Goal: Task Accomplishment & Management: Manage account settings

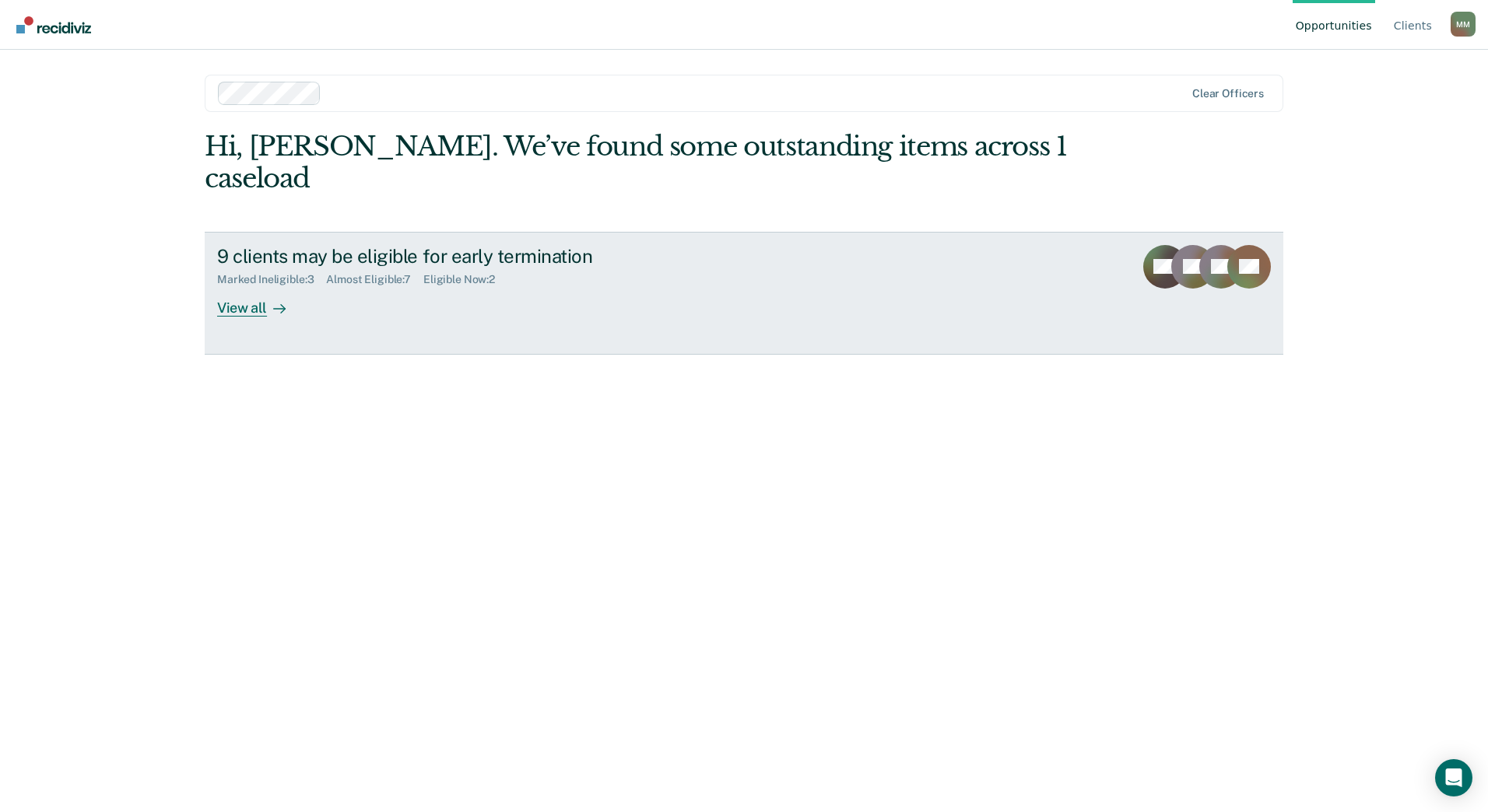
click at [249, 287] on div "View all" at bounding box center [261, 301] width 87 height 30
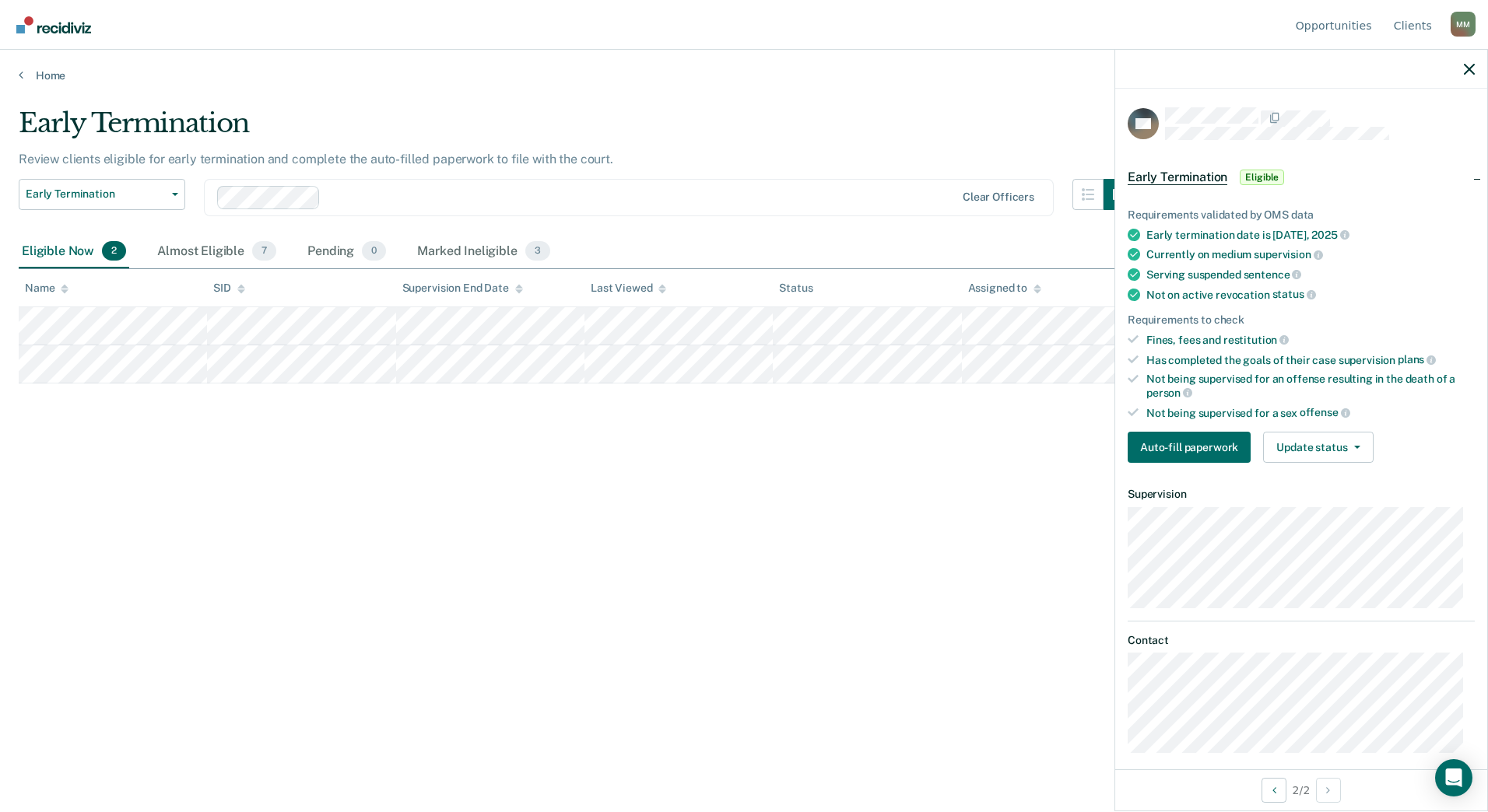
click at [386, 558] on div "Early Termination Review clients eligible for early termination and complete th…" at bounding box center [744, 400] width 1451 height 588
click at [1311, 456] on button "Update status" at bounding box center [1318, 447] width 110 height 31
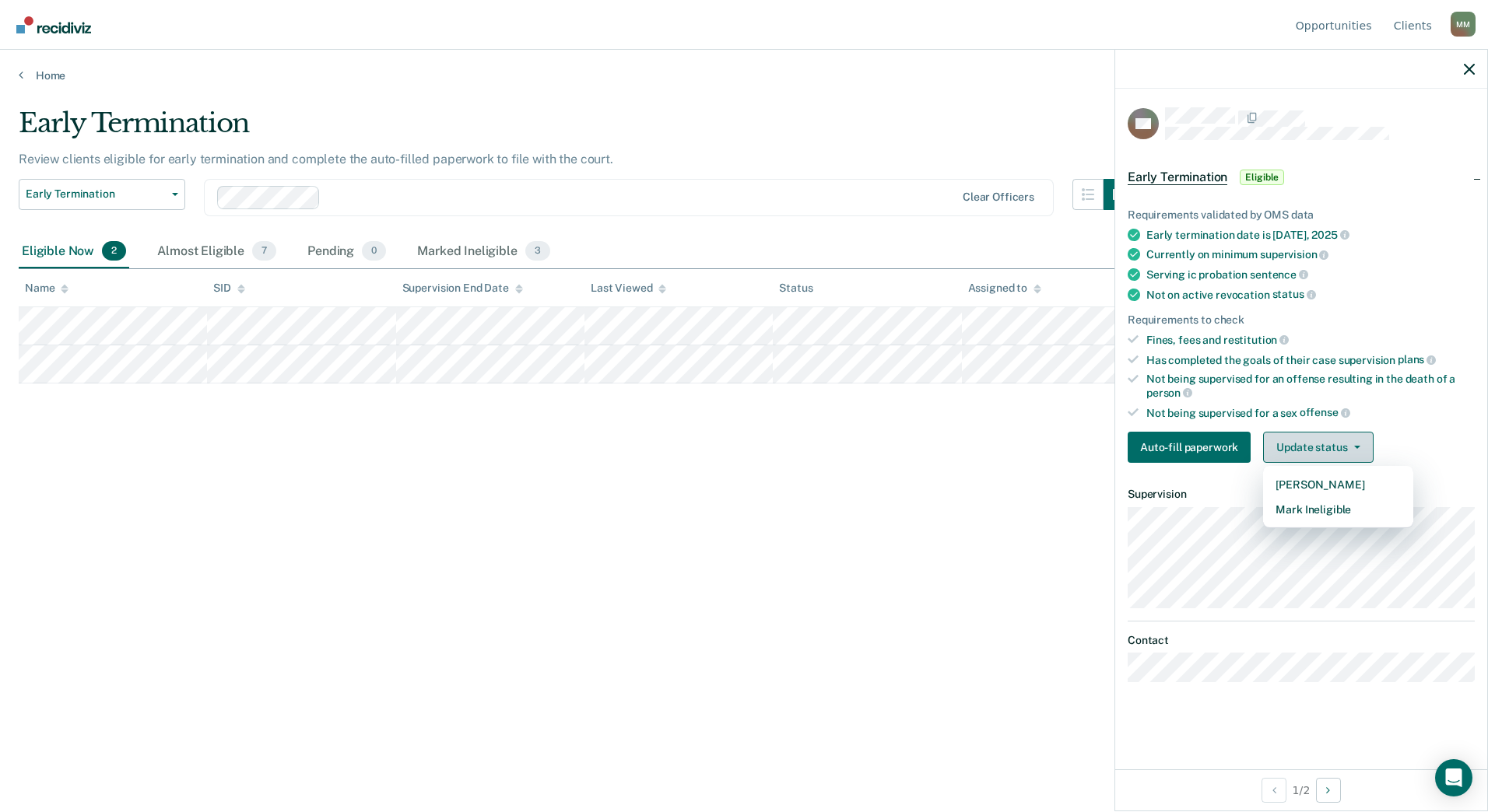
click at [1321, 448] on button "Update status" at bounding box center [1318, 447] width 110 height 31
click at [1439, 406] on div "Not being supervised for a sex offense" at bounding box center [1311, 413] width 329 height 14
click at [1042, 533] on div "Early Termination Review clients eligible for early termination and complete th…" at bounding box center [744, 400] width 1451 height 588
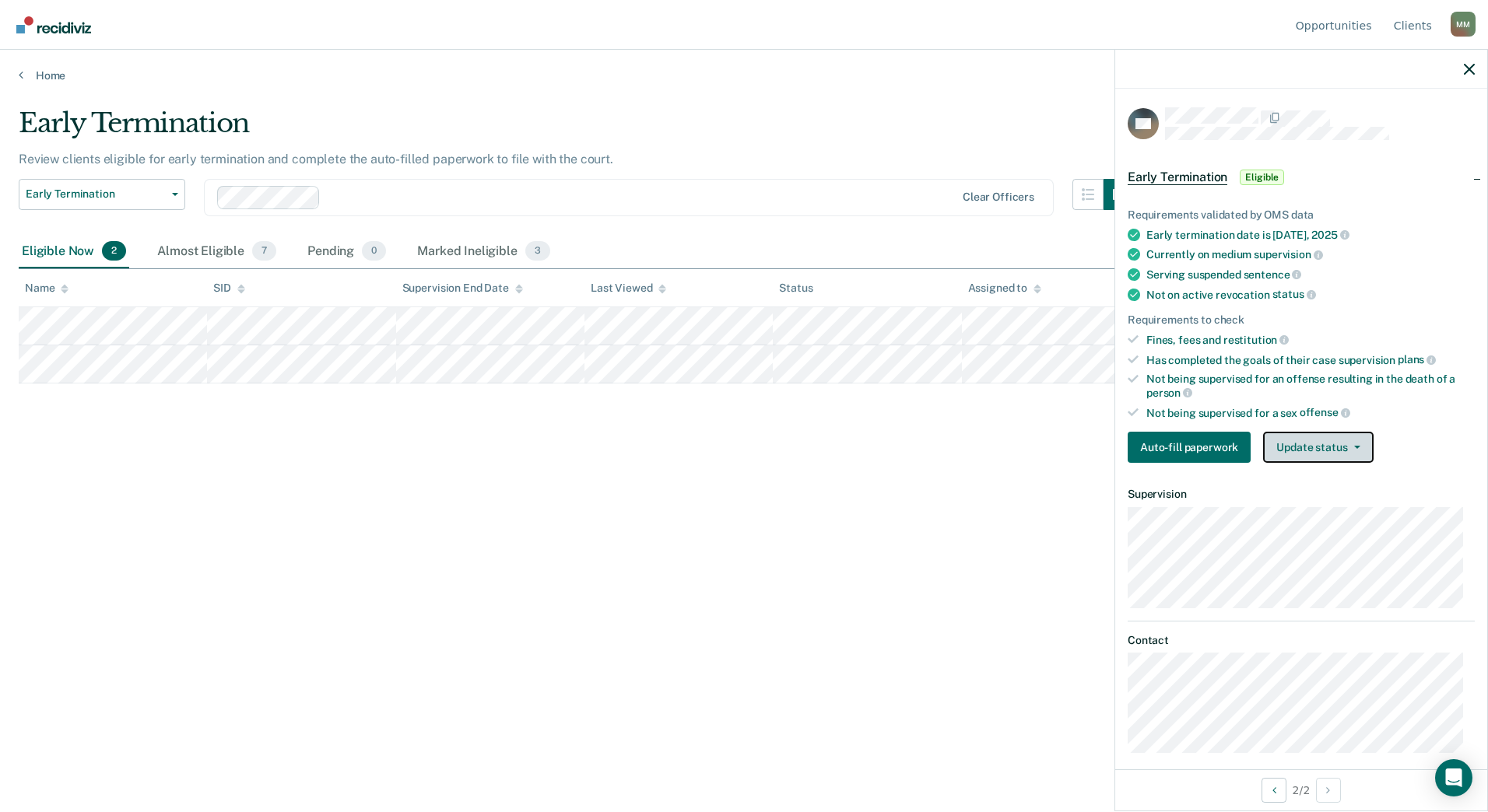
click at [1334, 458] on button "Update status" at bounding box center [1318, 447] width 110 height 31
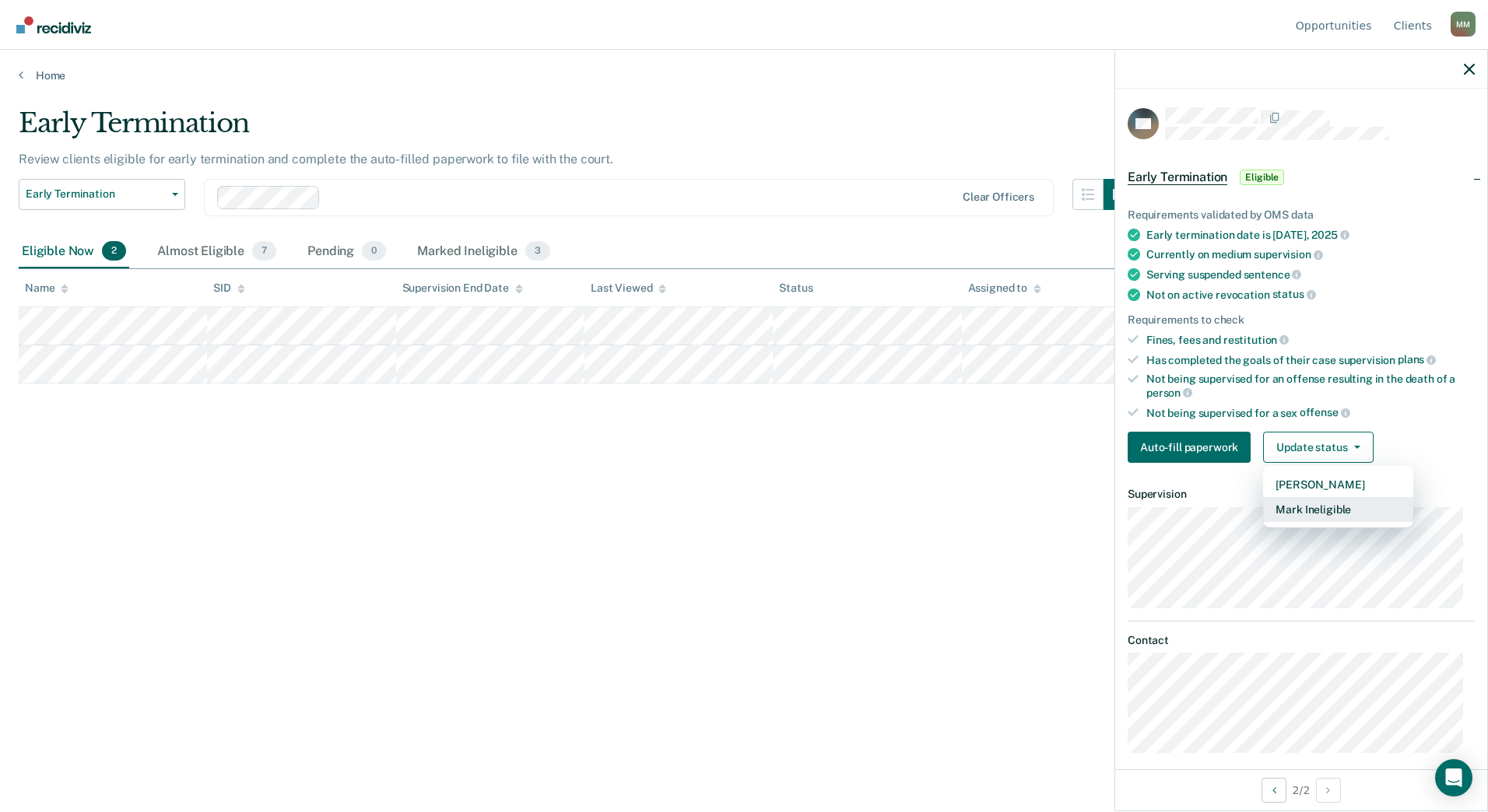
click at [1316, 513] on button "Mark Ineligible" at bounding box center [1338, 509] width 150 height 25
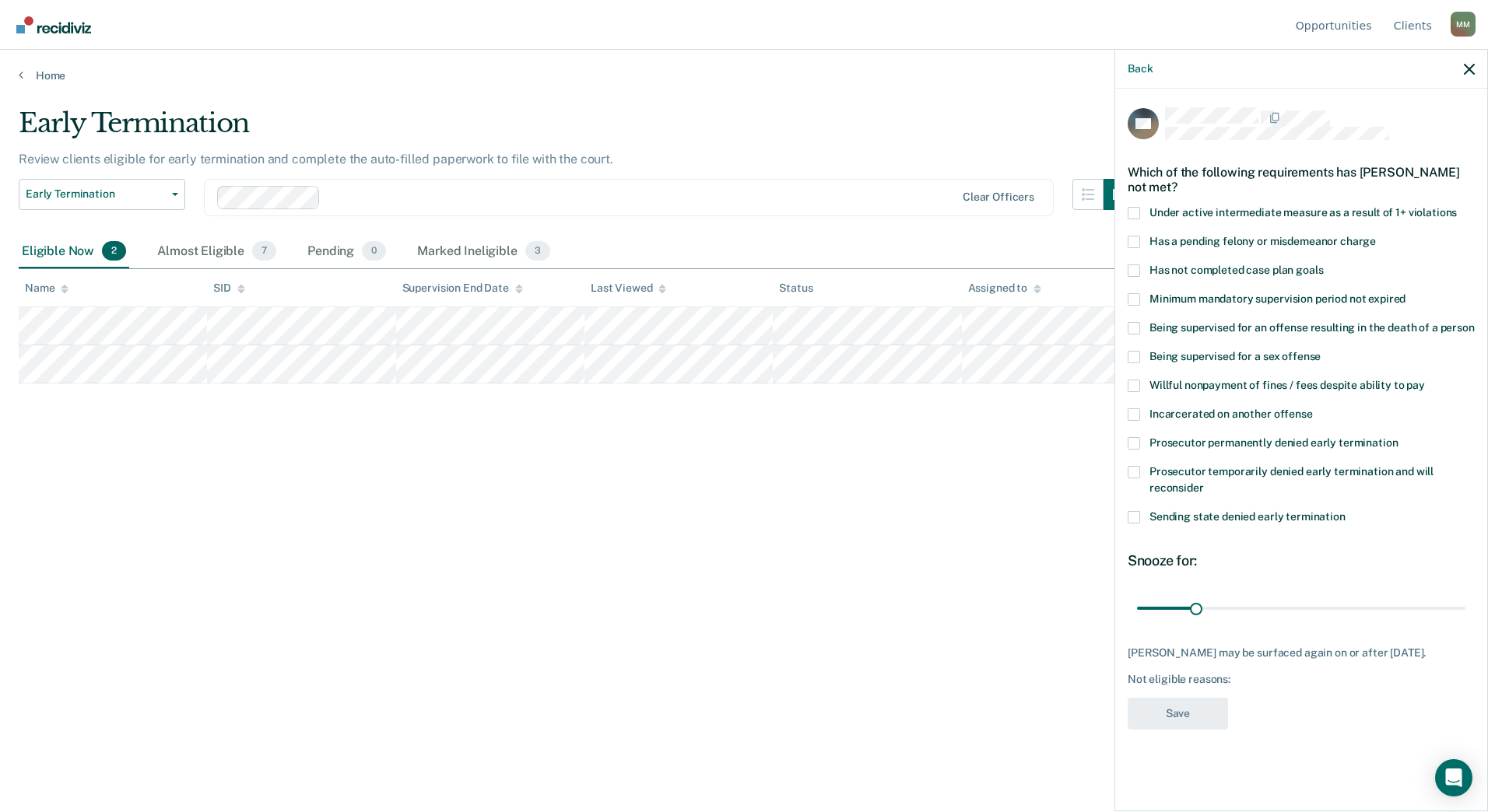
click at [1133, 269] on span at bounding box center [1134, 270] width 13 height 13
click at [1324, 264] on input "Has not completed case plan goals" at bounding box center [1324, 264] width 0 height 0
click at [1136, 386] on span at bounding box center [1134, 386] width 13 height 13
click at [1426, 380] on input "Willful nonpayment of fines / fees despite ability to pay" at bounding box center [1426, 380] width 0 height 0
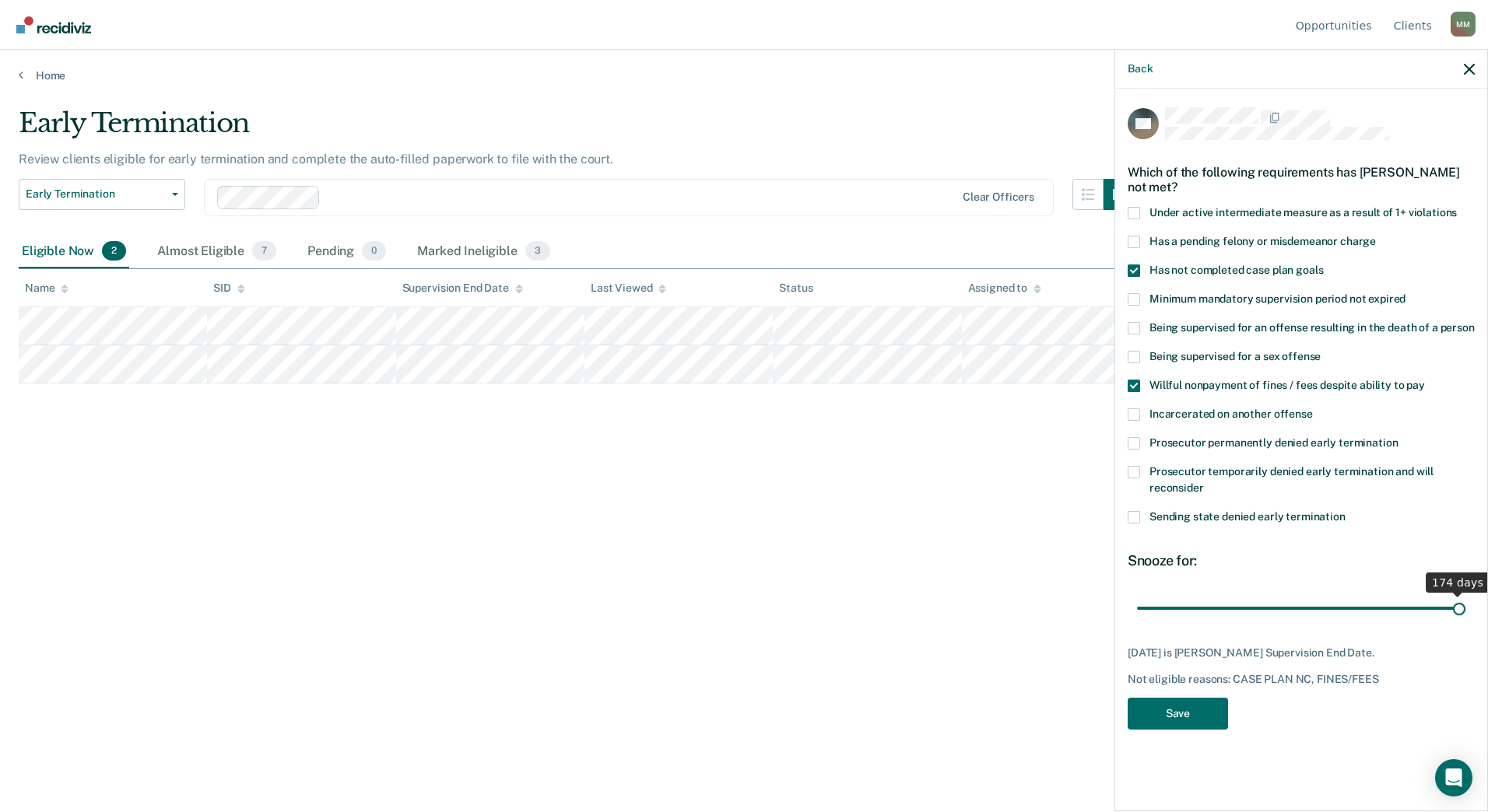
drag, startPoint x: 1192, startPoint y: 612, endPoint x: 1496, endPoint y: 602, distance: 304.2
type input "174"
click at [1466, 602] on input "range" at bounding box center [1301, 608] width 329 height 27
click at [1192, 710] on button "Save" at bounding box center [1177, 714] width 100 height 32
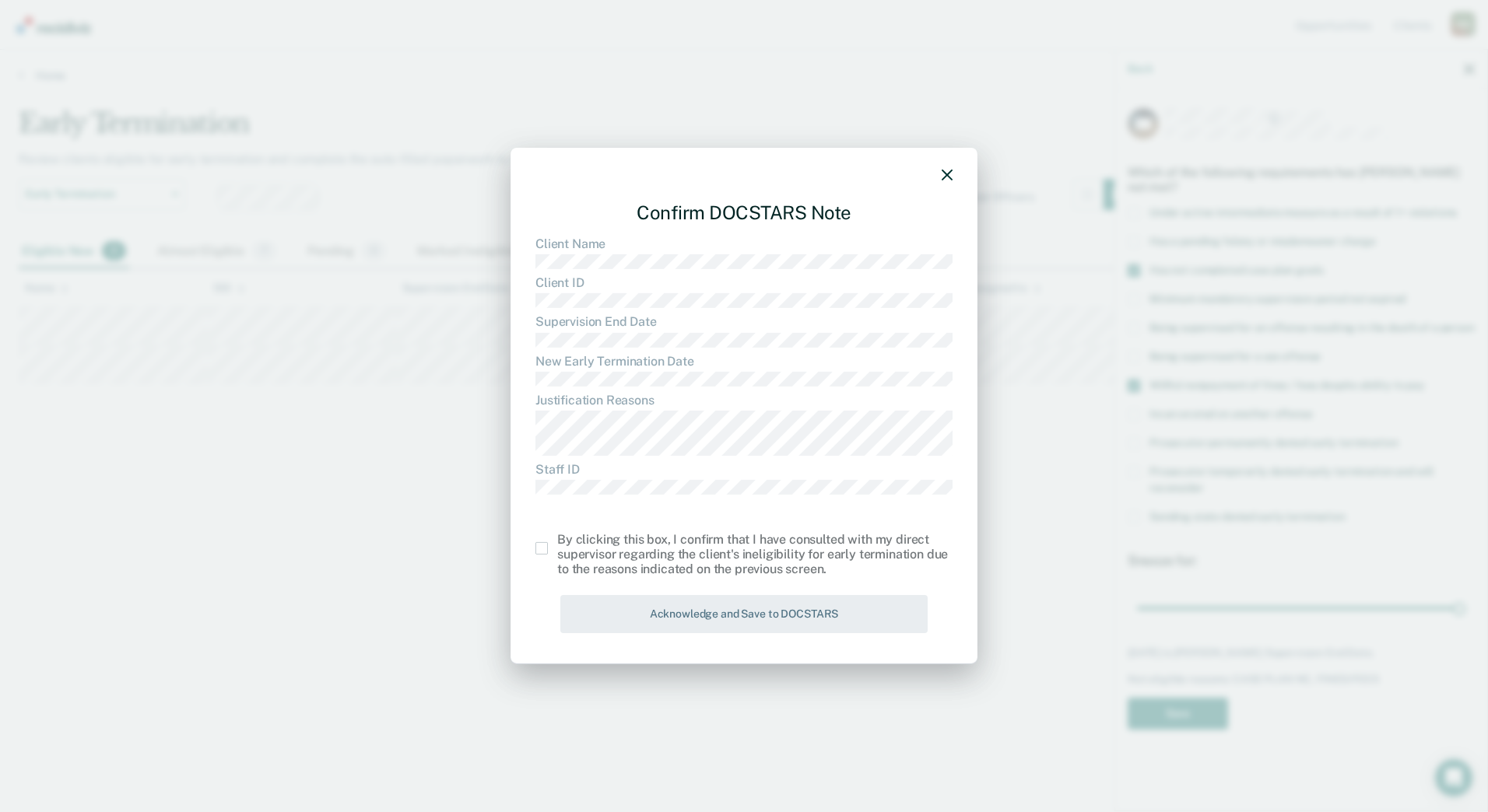
click at [545, 547] on span at bounding box center [542, 548] width 13 height 13
click at [557, 542] on input "checkbox" at bounding box center [557, 542] width 0 height 0
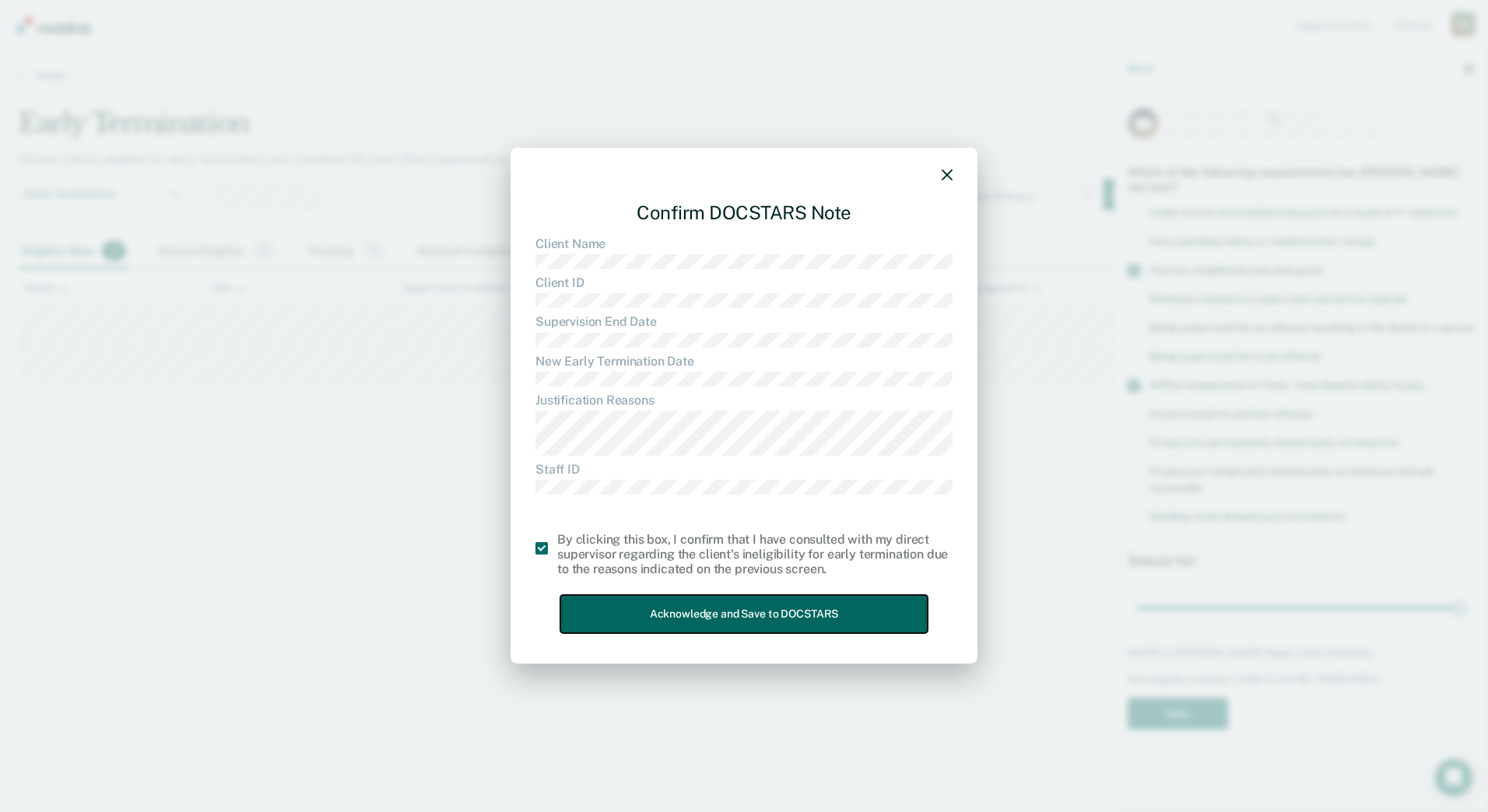
click at [699, 621] on button "Acknowledge and Save to DOCSTARS" at bounding box center [744, 614] width 367 height 39
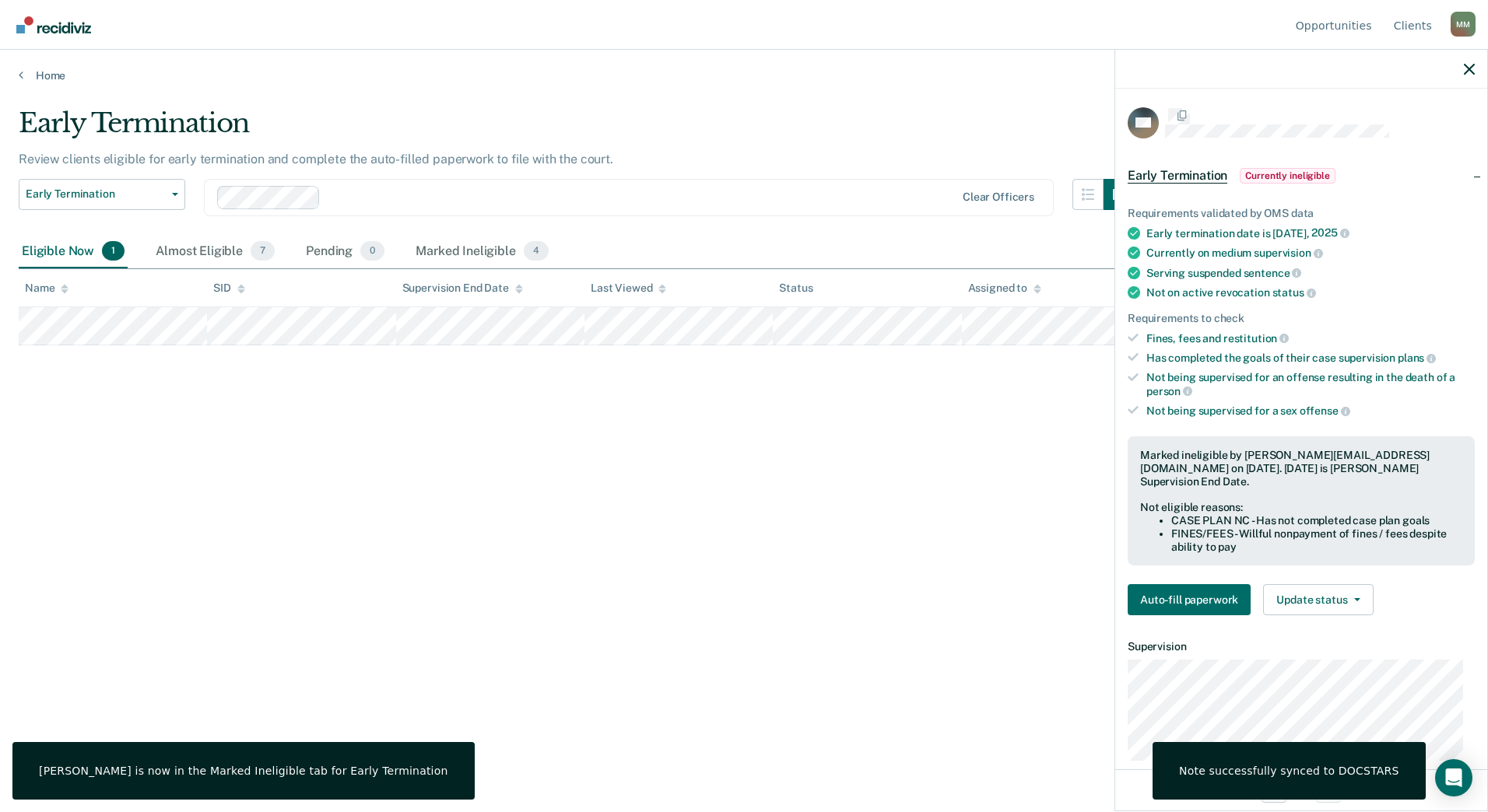
click at [267, 385] on div "Early Termination Review clients eligible for early termination and complete th…" at bounding box center [744, 400] width 1451 height 588
click at [158, 199] on span "Early Termination" at bounding box center [96, 193] width 140 height 13
click at [533, 224] on div "Early Termination Early Termination Clear officers" at bounding box center [577, 206] width 1116 height 56
click at [232, 254] on div "Almost Eligible 7" at bounding box center [215, 252] width 125 height 34
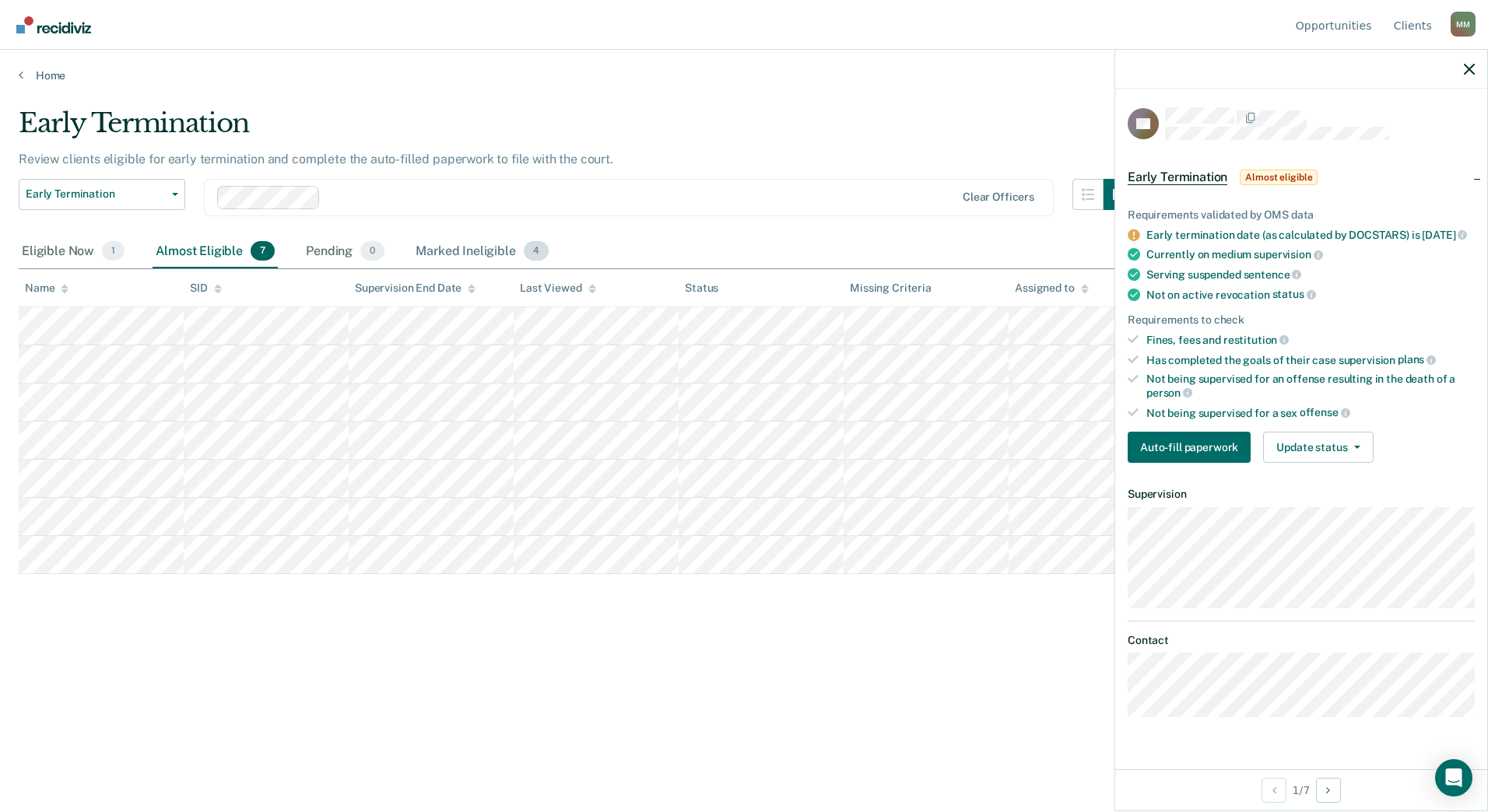
click at [466, 253] on div "Marked Ineligible 4" at bounding box center [482, 252] width 140 height 34
